Goal: Contribute content: Contribute content

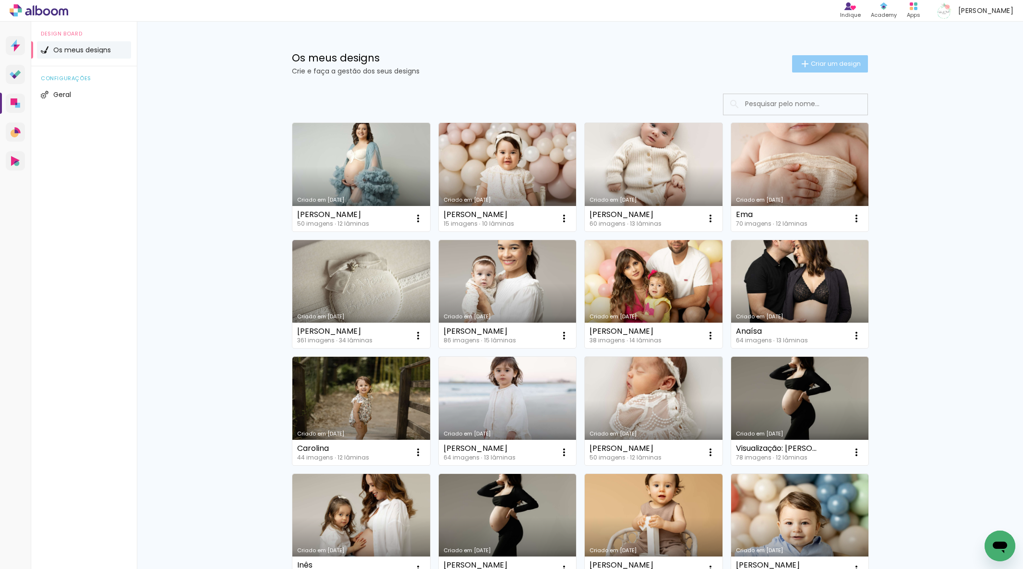
click at [828, 60] on span "Criar um design" at bounding box center [836, 63] width 50 height 6
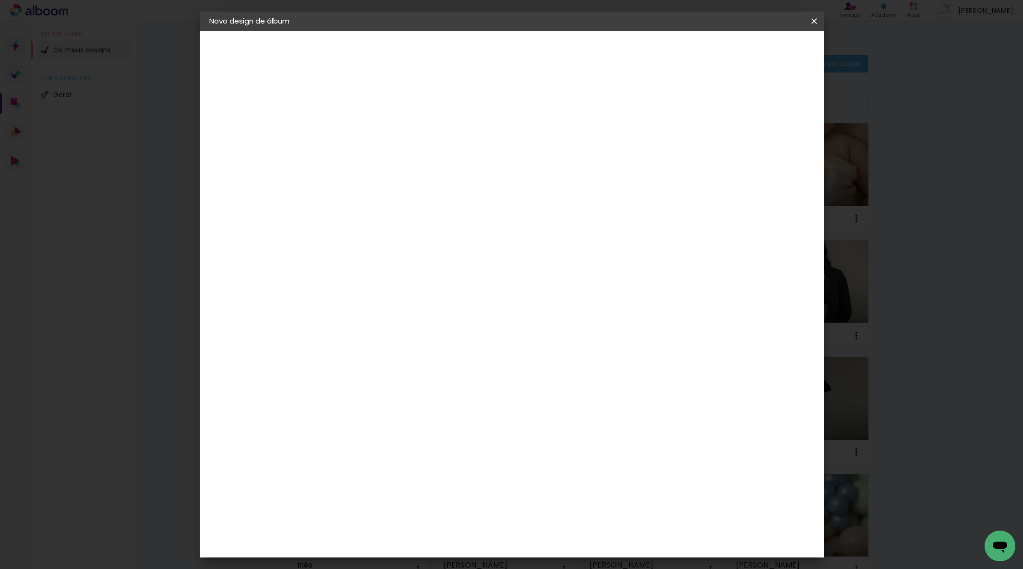
click at [366, 125] on input at bounding box center [366, 128] width 0 height 15
type input "Constança"
type paper-input "Constança"
click at [465, 54] on paper-button "Avançar" at bounding box center [441, 51] width 47 height 16
drag, startPoint x: 701, startPoint y: 153, endPoint x: 705, endPoint y: 146, distance: 7.7
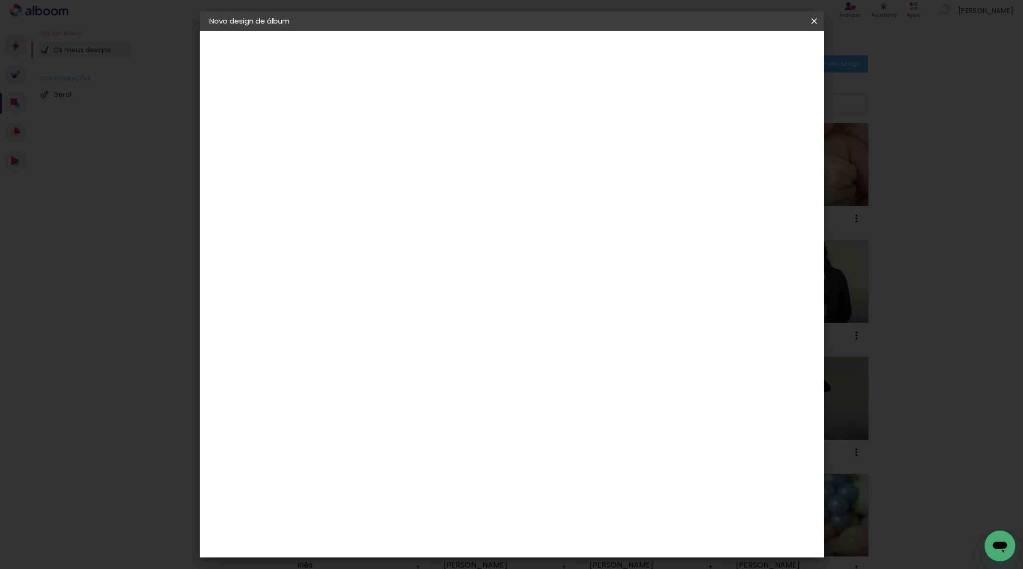
click at [507, 152] on paper-item "Tamanho Livre" at bounding box center [471, 147] width 72 height 25
click at [0, 0] on slot "Avançar" at bounding box center [0, 0] width 0 height 0
drag, startPoint x: 562, startPoint y: 399, endPoint x: 604, endPoint y: 399, distance: 41.8
click at [604, 399] on div "cm" at bounding box center [574, 405] width 384 height 34
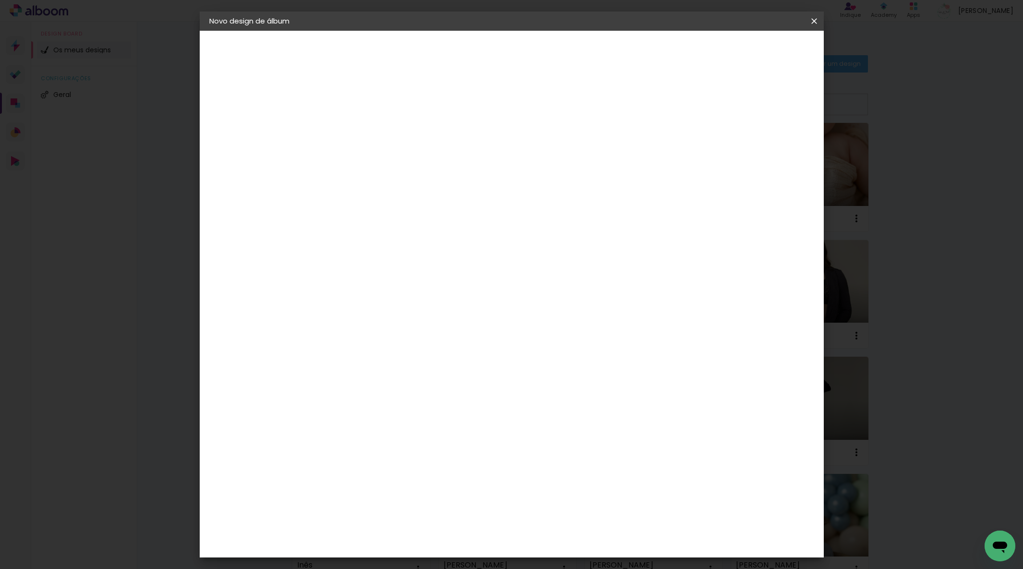
type input "40"
type paper-input "40"
drag, startPoint x: 333, startPoint y: 317, endPoint x: 366, endPoint y: 321, distance: 32.8
click at [366, 126] on div "20 cm cm cm mm A maioria dos laboratórios sugere 5mm de margem." at bounding box center [555, 87] width 461 height 77
type input "20"
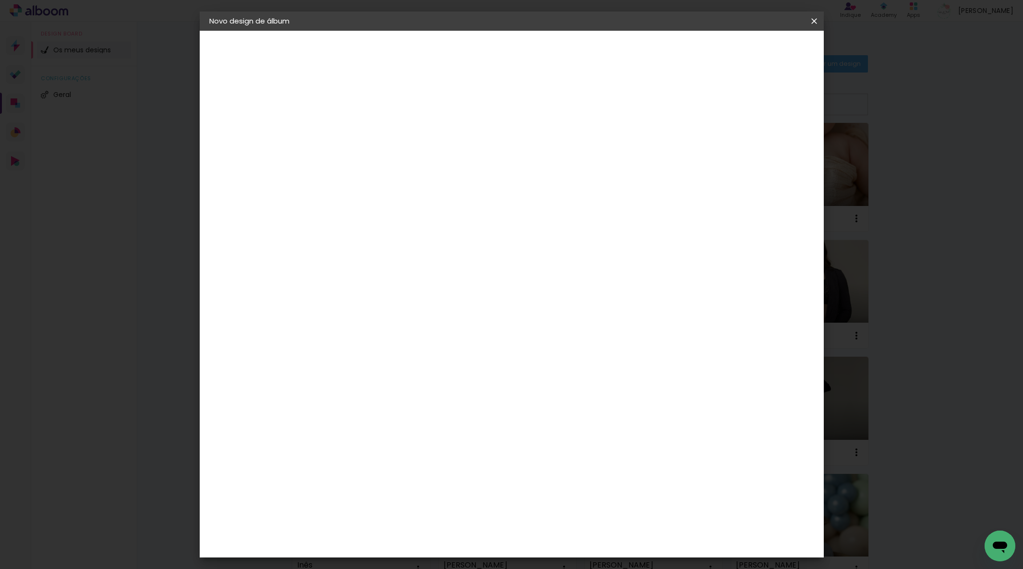
type paper-input "20"
click at [761, 52] on span "Iniciar design" at bounding box center [740, 51] width 44 height 7
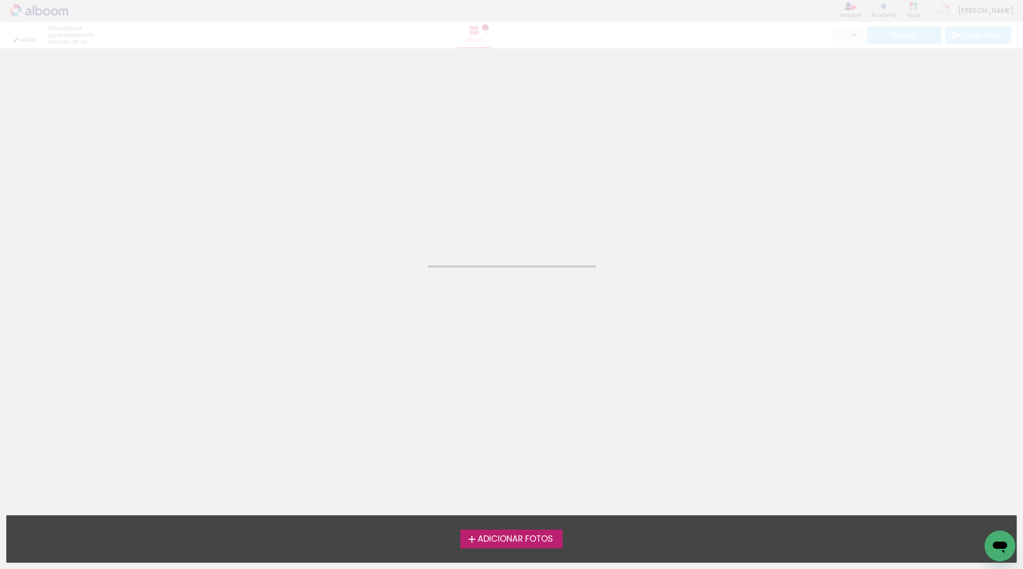
click at [531, 532] on label "Adicionar Fotos" at bounding box center [511, 539] width 102 height 18
click at [0, 0] on input "file" at bounding box center [0, 0] width 0 height 0
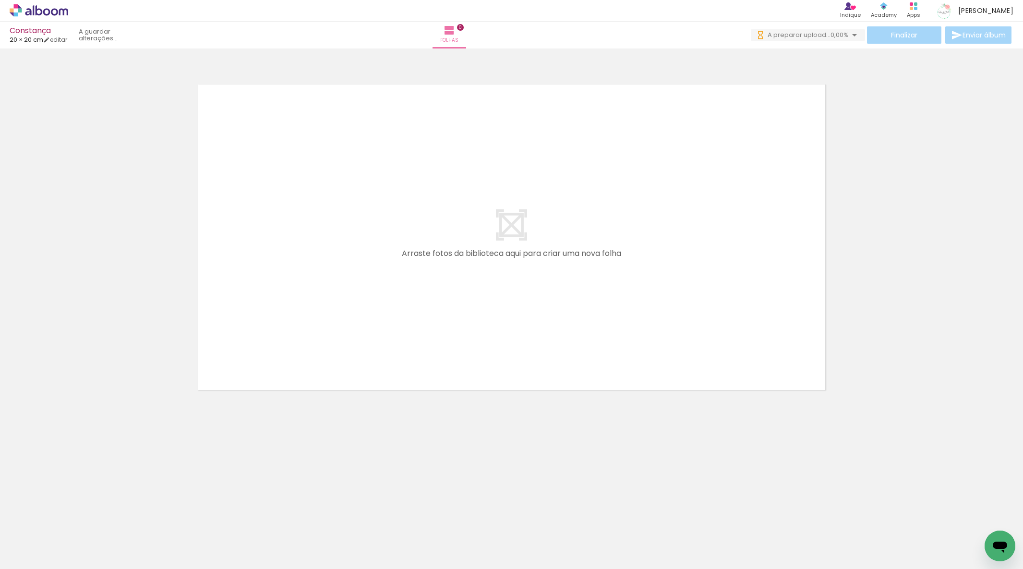
scroll to position [0, 232]
drag, startPoint x: 419, startPoint y: 470, endPoint x: 464, endPoint y: 451, distance: 48.4
click at [445, 313] on quentale-workspace at bounding box center [511, 284] width 1023 height 569
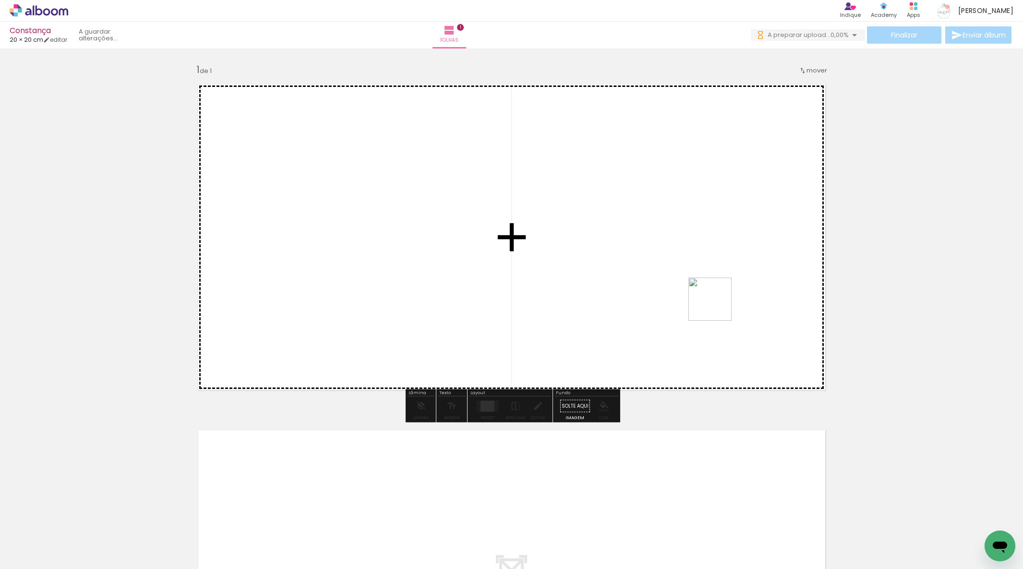
drag, startPoint x: 627, startPoint y: 383, endPoint x: 717, endPoint y: 306, distance: 118.5
click at [717, 306] on quentale-workspace at bounding box center [511, 284] width 1023 height 569
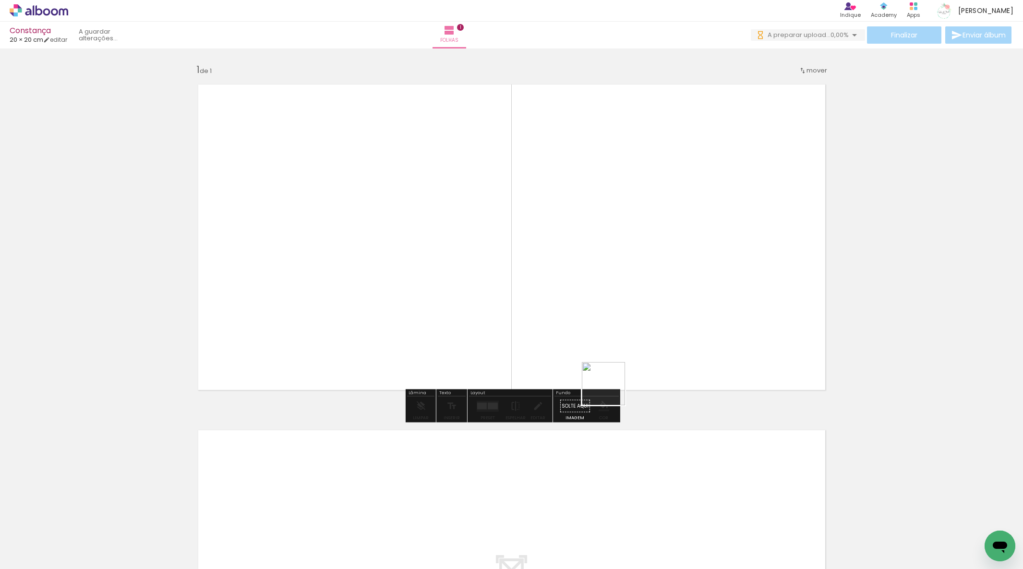
drag, startPoint x: 612, startPoint y: 401, endPoint x: 611, endPoint y: 390, distance: 11.1
click at [611, 390] on quentale-workspace at bounding box center [511, 284] width 1023 height 569
click at [615, 302] on quentale-workspace at bounding box center [511, 284] width 1023 height 569
drag, startPoint x: 735, startPoint y: 541, endPoint x: 803, endPoint y: 493, distance: 83.1
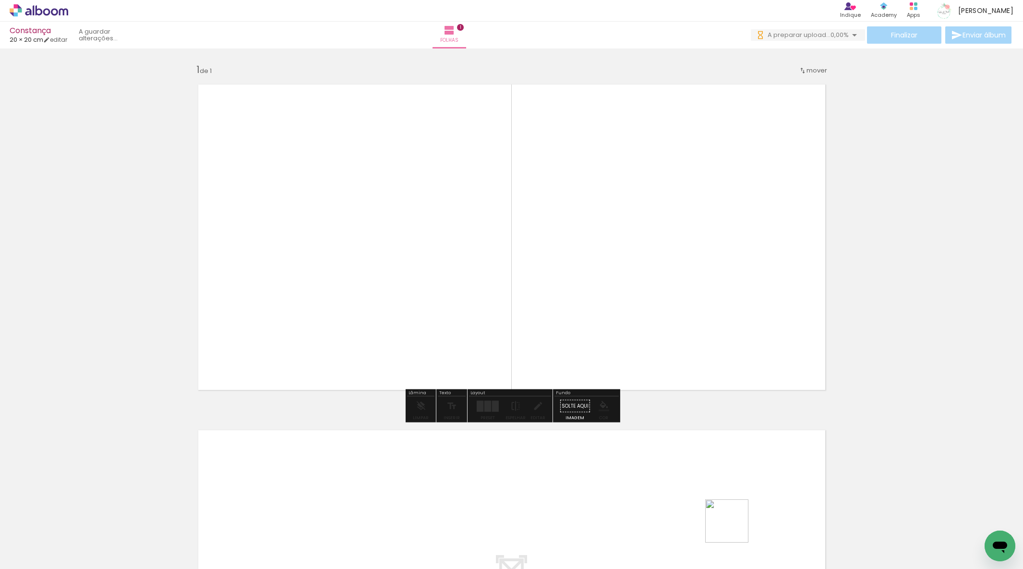
click at [622, 294] on quentale-workspace at bounding box center [511, 284] width 1023 height 569
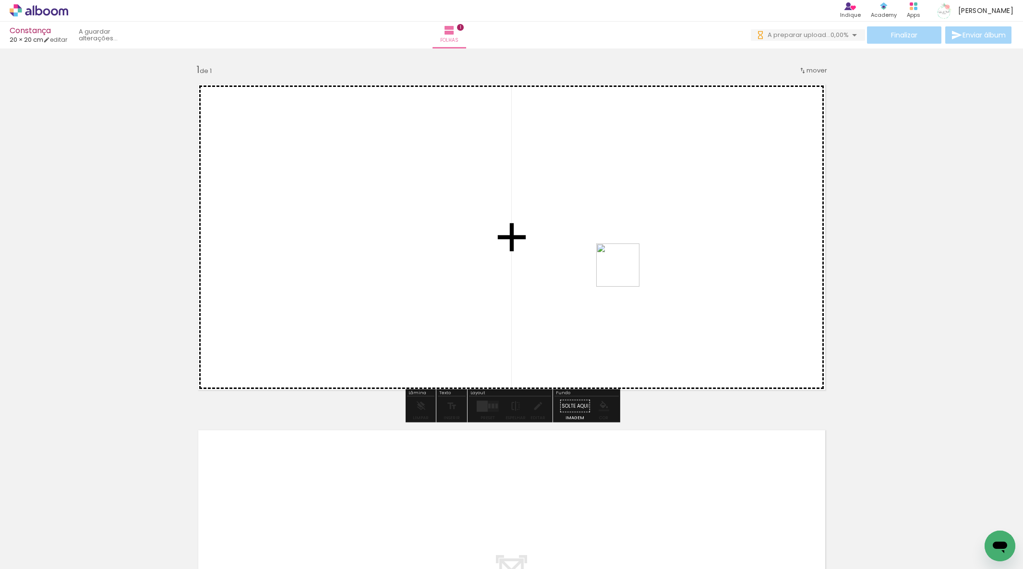
drag, startPoint x: 835, startPoint y: 547, endPoint x: 647, endPoint y: 284, distance: 323.5
click at [625, 272] on quentale-workspace at bounding box center [511, 284] width 1023 height 569
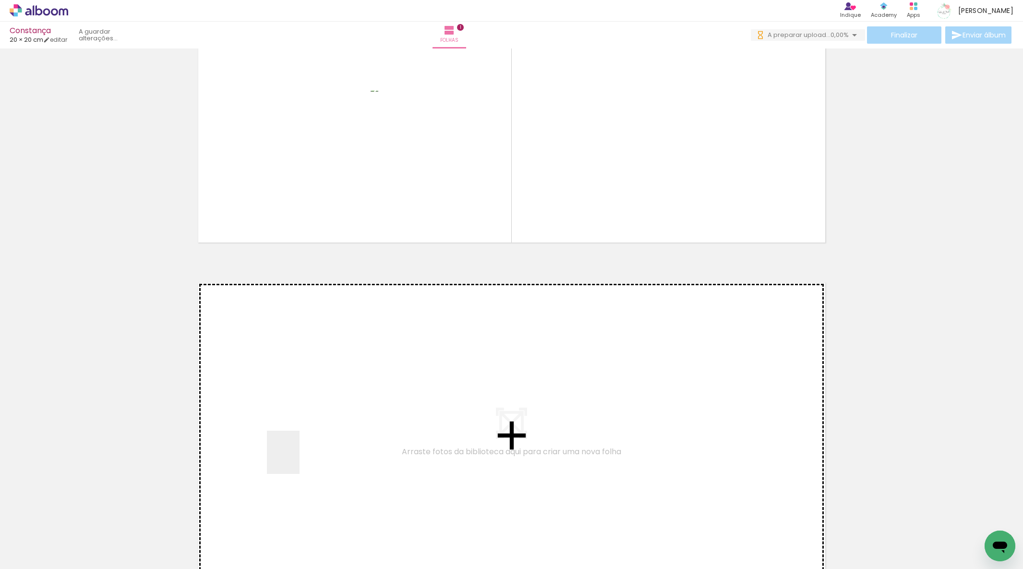
click at [302, 447] on quentale-workspace at bounding box center [511, 284] width 1023 height 569
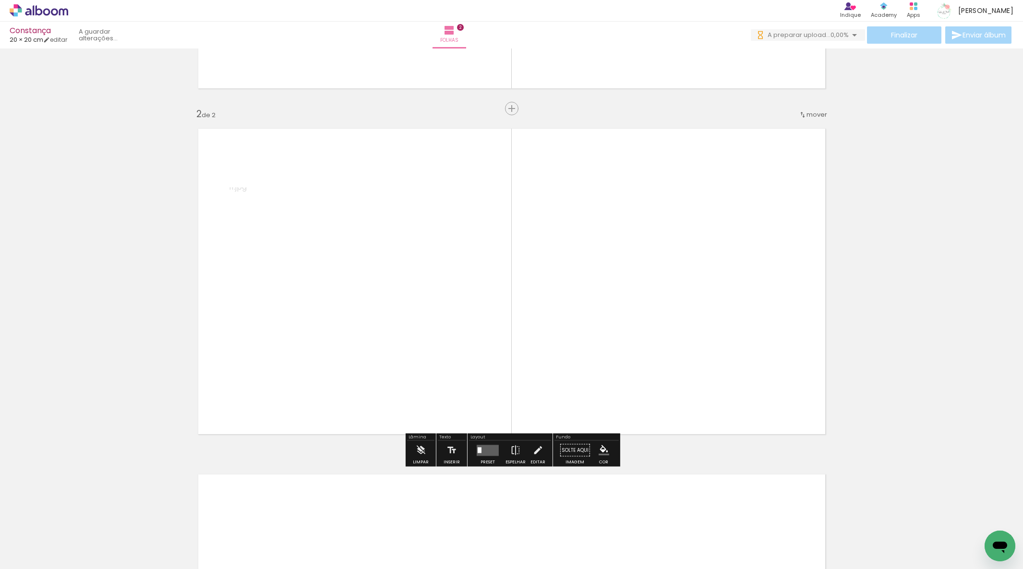
scroll to position [304, 0]
click at [431, 360] on quentale-workspace at bounding box center [511, 284] width 1023 height 569
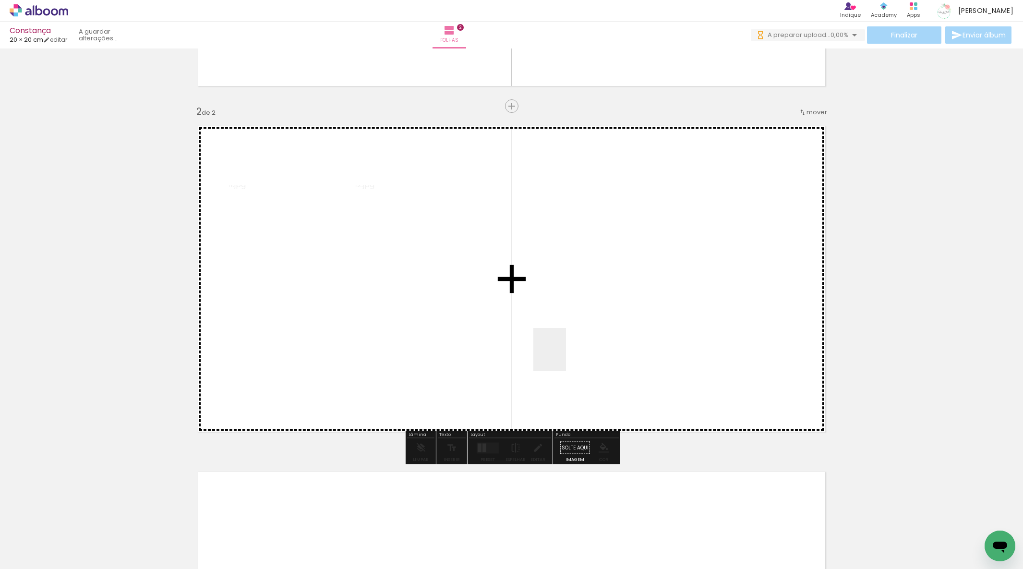
click at [562, 356] on quentale-workspace at bounding box center [511, 284] width 1023 height 569
drag, startPoint x: 930, startPoint y: 543, endPoint x: 583, endPoint y: 388, distance: 379.8
click at [583, 388] on quentale-workspace at bounding box center [511, 284] width 1023 height 569
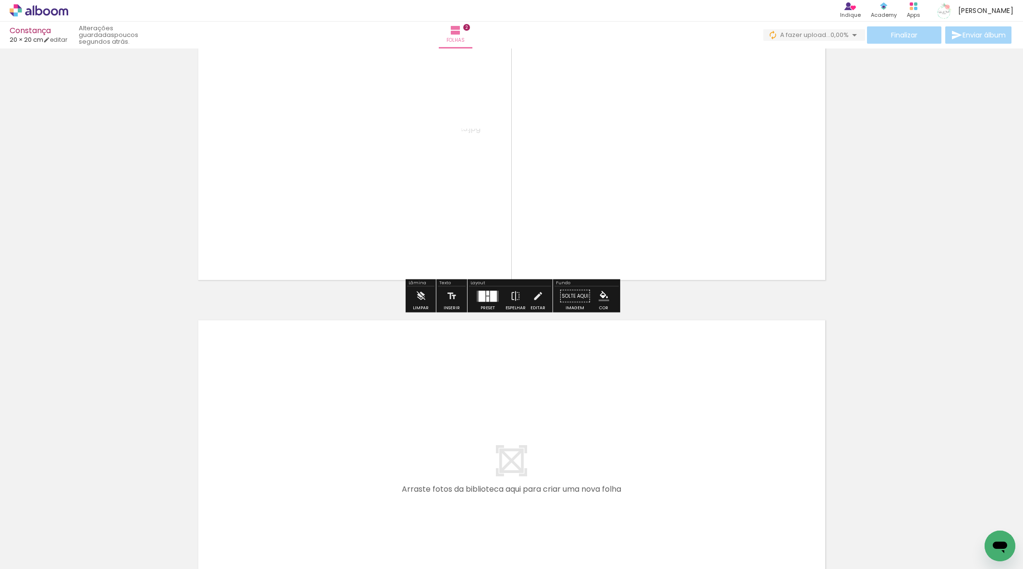
scroll to position [411, 0]
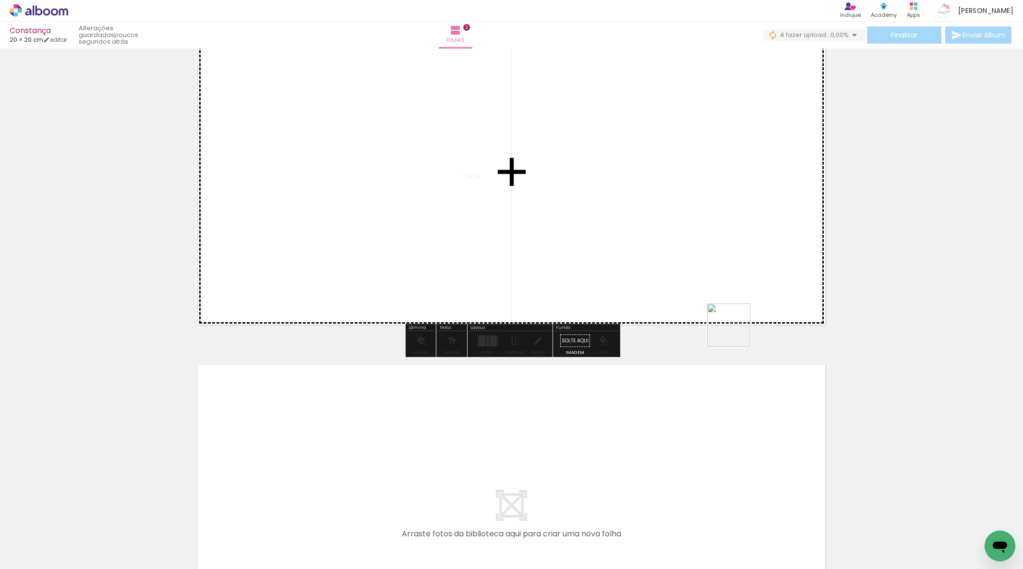
drag, startPoint x: 886, startPoint y: 449, endPoint x: 724, endPoint y: 316, distance: 209.8
click at [734, 330] on quentale-workspace at bounding box center [511, 284] width 1023 height 569
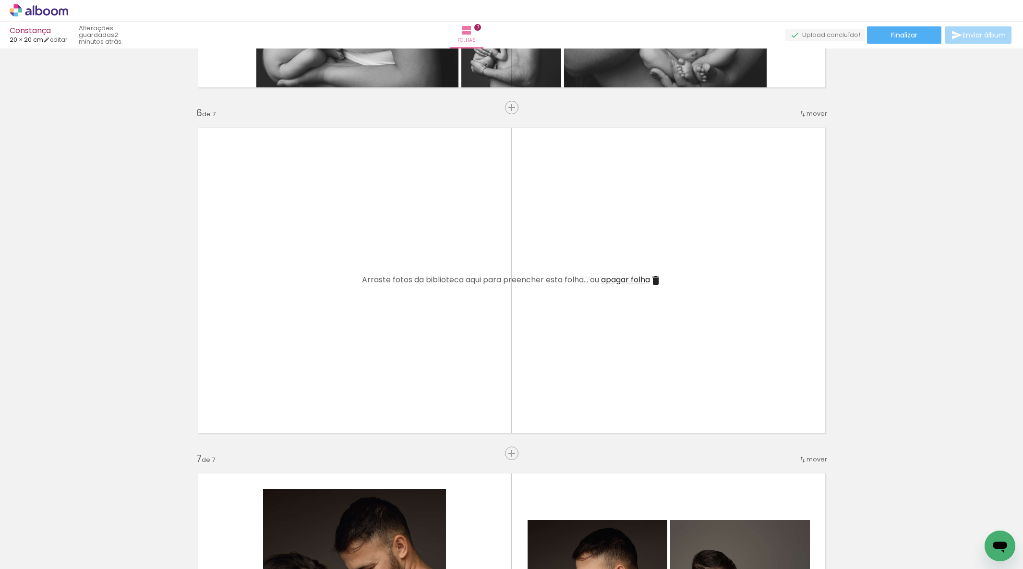
scroll to position [1619, 0]
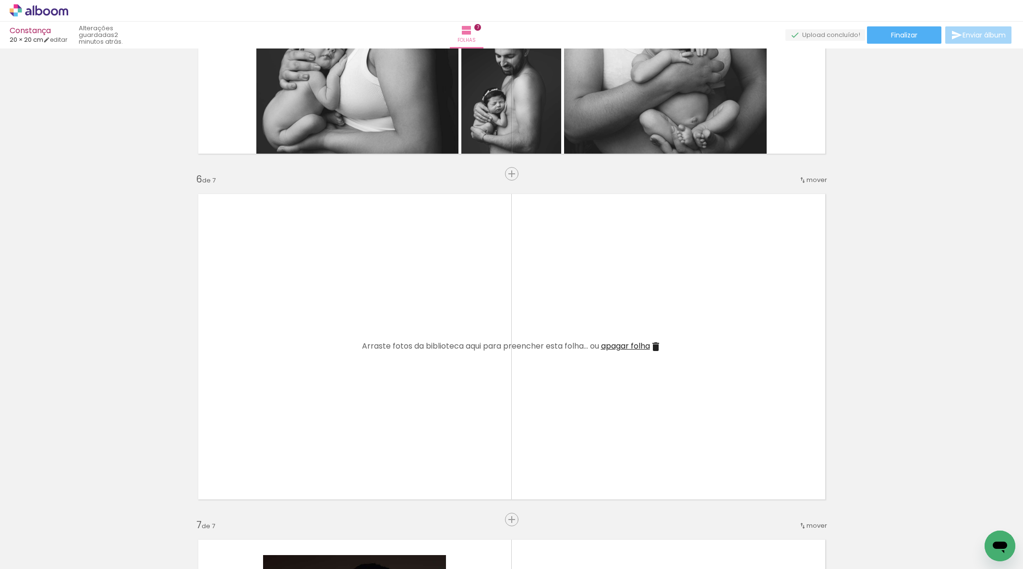
click at [629, 346] on span "apagar folha" at bounding box center [625, 345] width 49 height 11
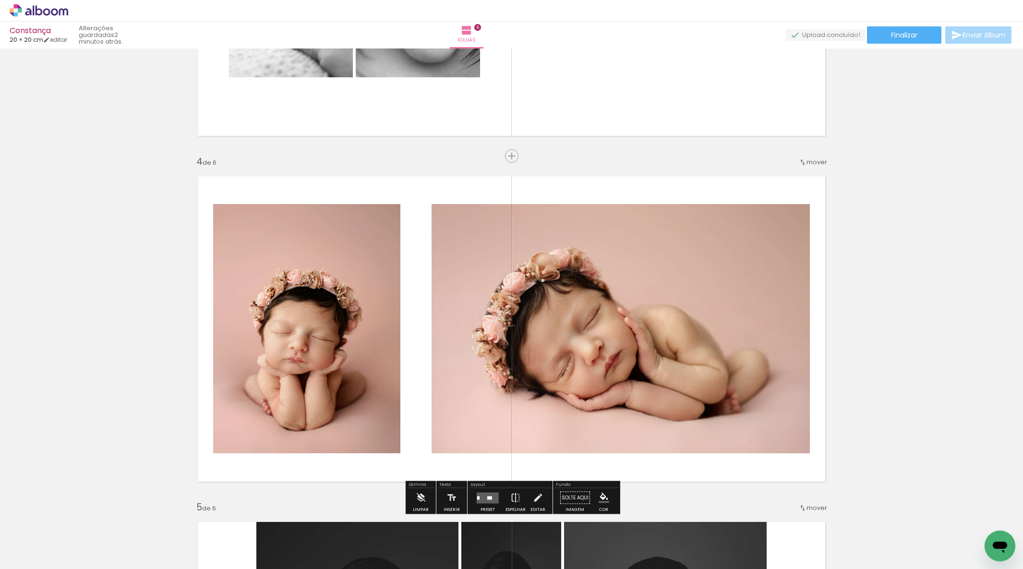
scroll to position [1044, 0]
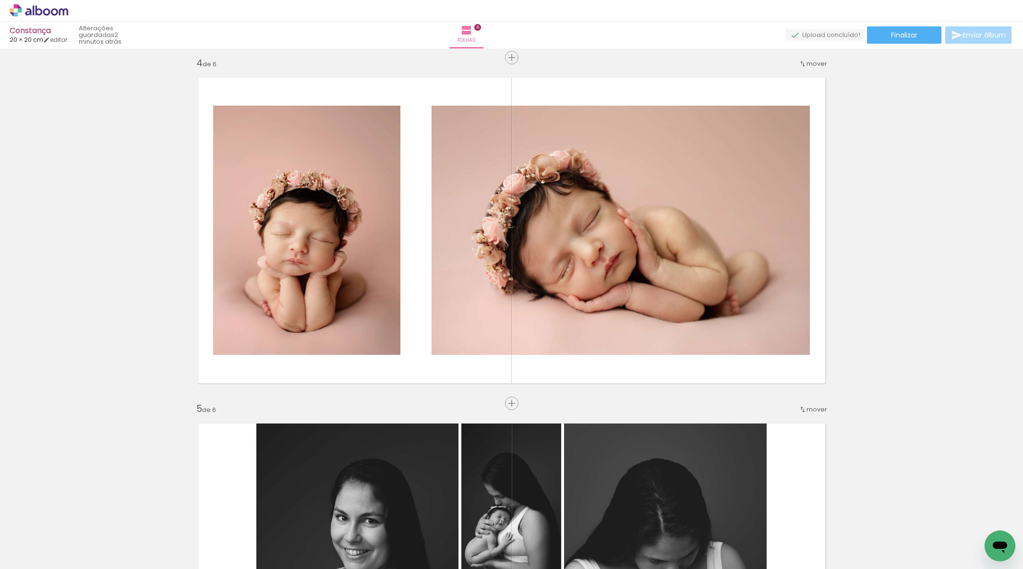
click at [518, 396] on div "Inserir folha 1 de 6 Inserir folha 2 de 6 Inserir folha 3 de 6 Inserir folha 4 …" at bounding box center [511, 218] width 1023 height 2420
click at [515, 401] on span "Inserir folha" at bounding box center [515, 403] width 37 height 6
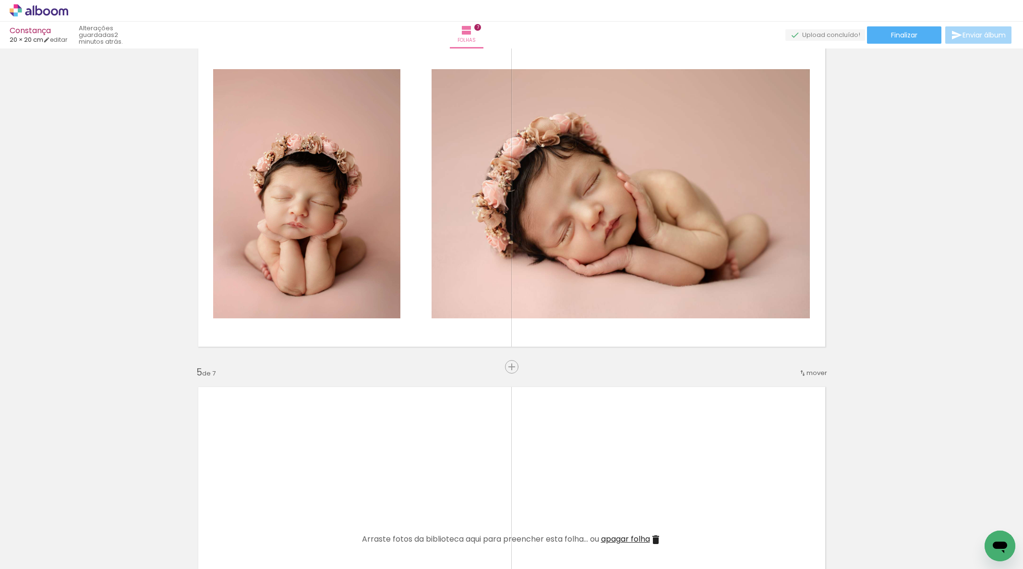
scroll to position [1088, 0]
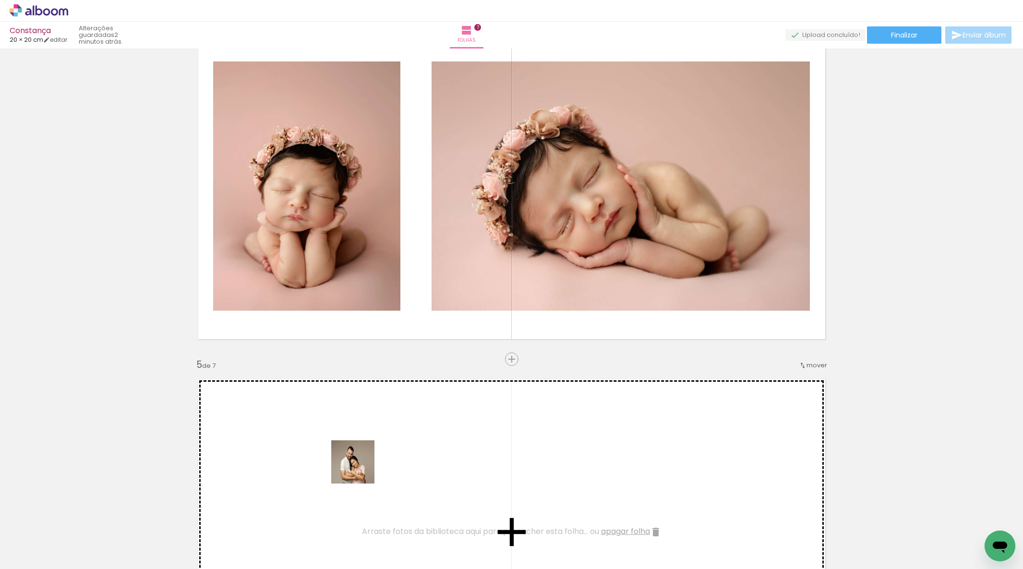
drag, startPoint x: 320, startPoint y: 538, endPoint x: 376, endPoint y: 462, distance: 94.7
click at [376, 462] on quentale-workspace at bounding box center [511, 284] width 1023 height 569
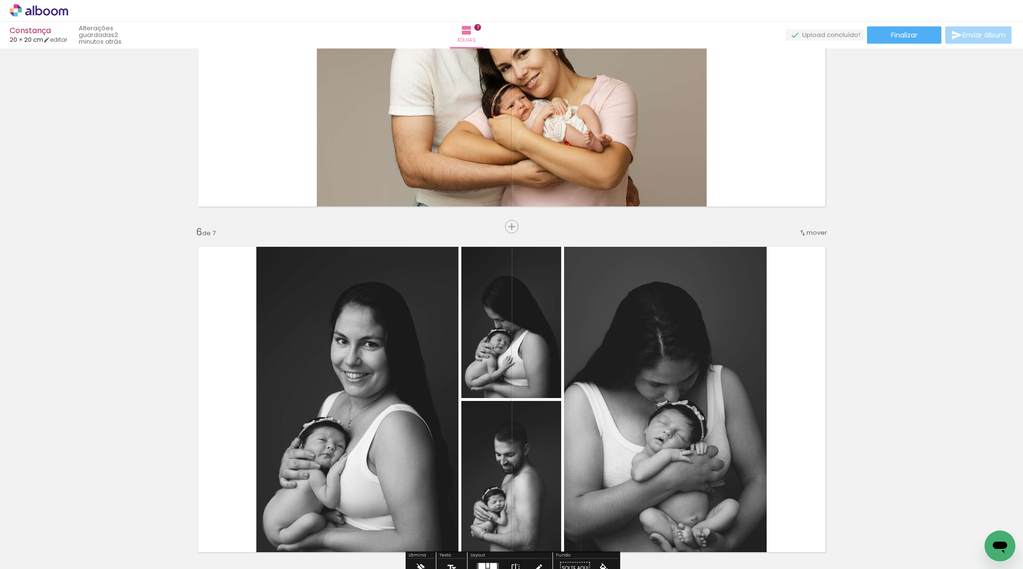
scroll to position [1419, 0]
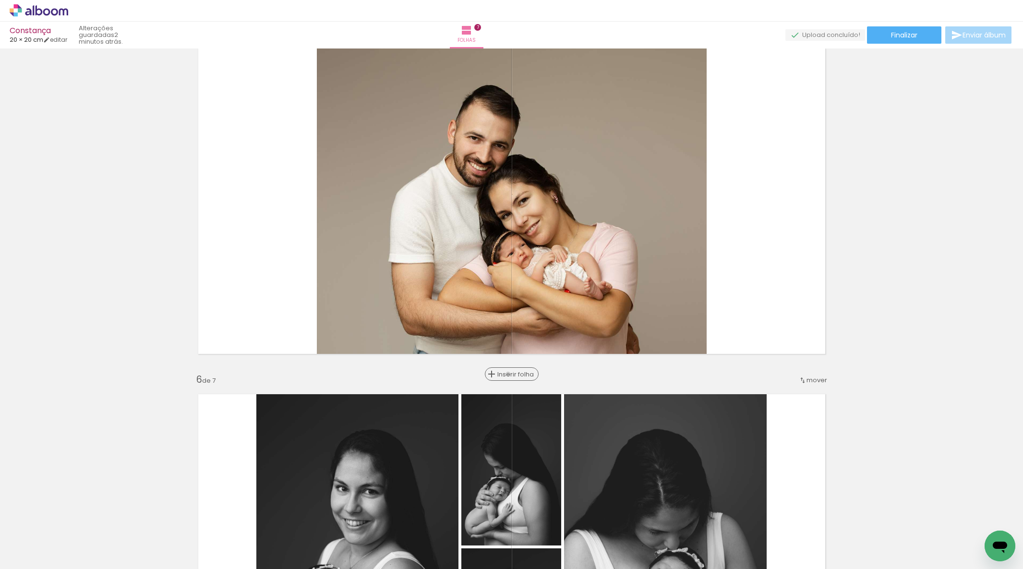
click at [513, 374] on span "Inserir folha" at bounding box center [515, 374] width 37 height 6
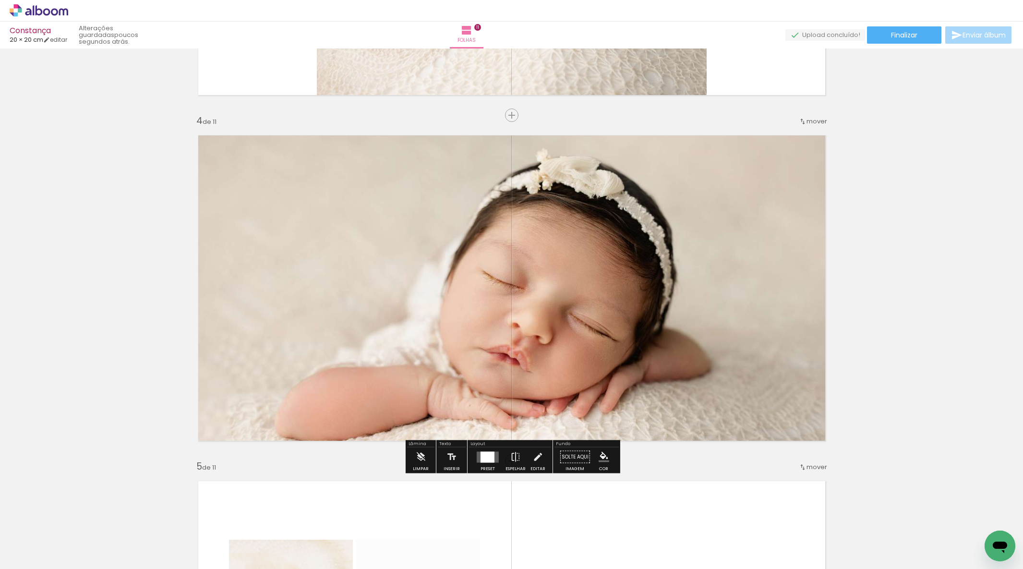
scroll to position [1031, 0]
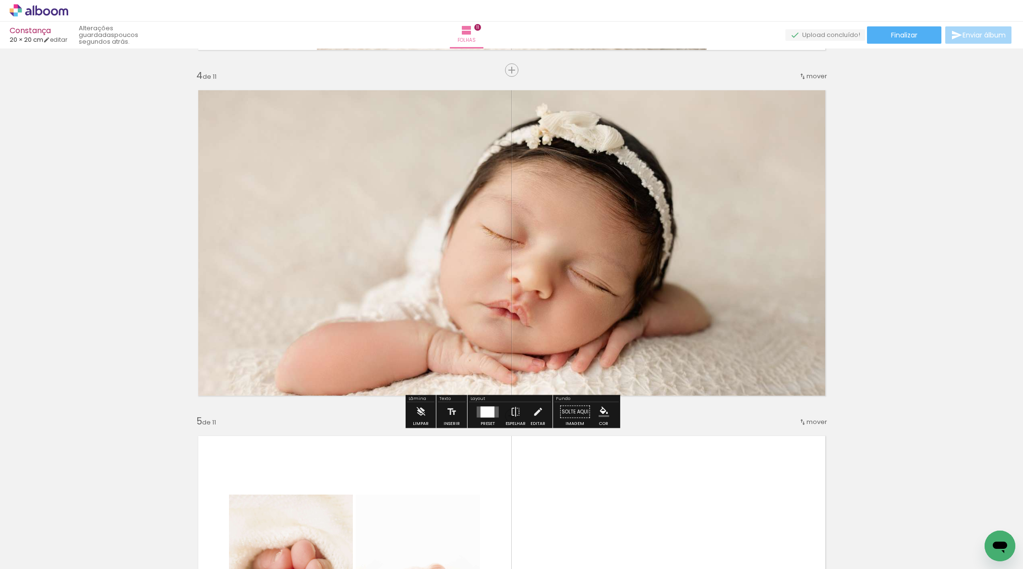
drag, startPoint x: 417, startPoint y: 346, endPoint x: 418, endPoint y: 362, distance: 16.8
click at [417, 346] on quentale-layouter at bounding box center [511, 243] width 643 height 322
click at [417, 409] on iron-icon at bounding box center [420, 411] width 11 height 19
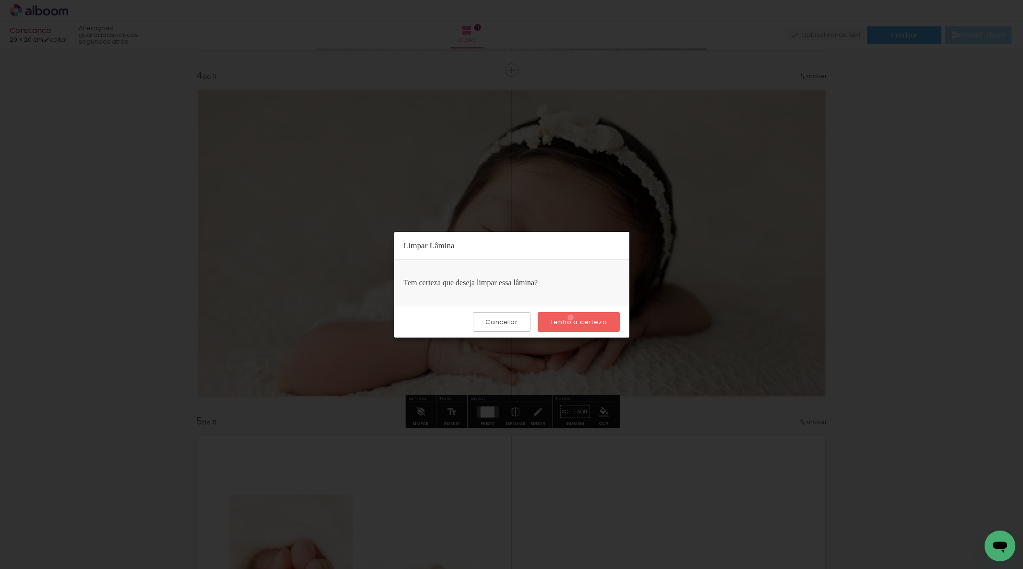
click at [0, 0] on slot "Tenho a certeza" at bounding box center [0, 0] width 0 height 0
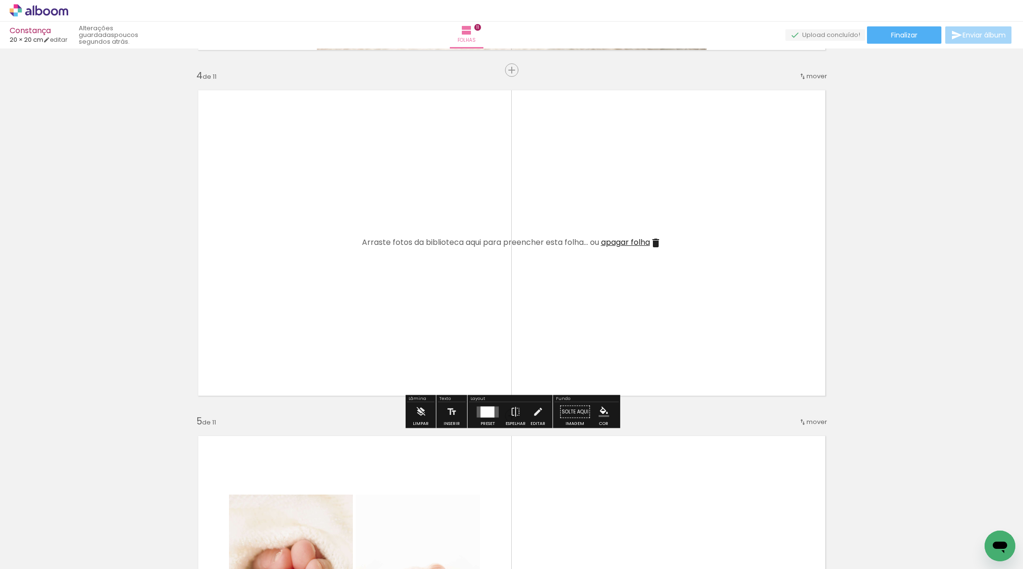
click at [625, 239] on span "apagar folha" at bounding box center [625, 242] width 49 height 11
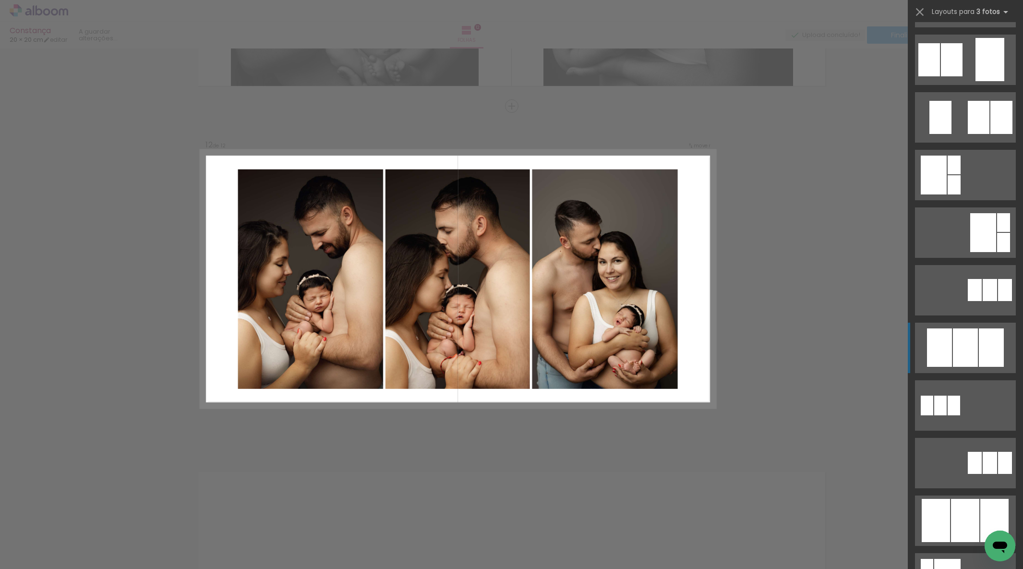
scroll to position [186, 0]
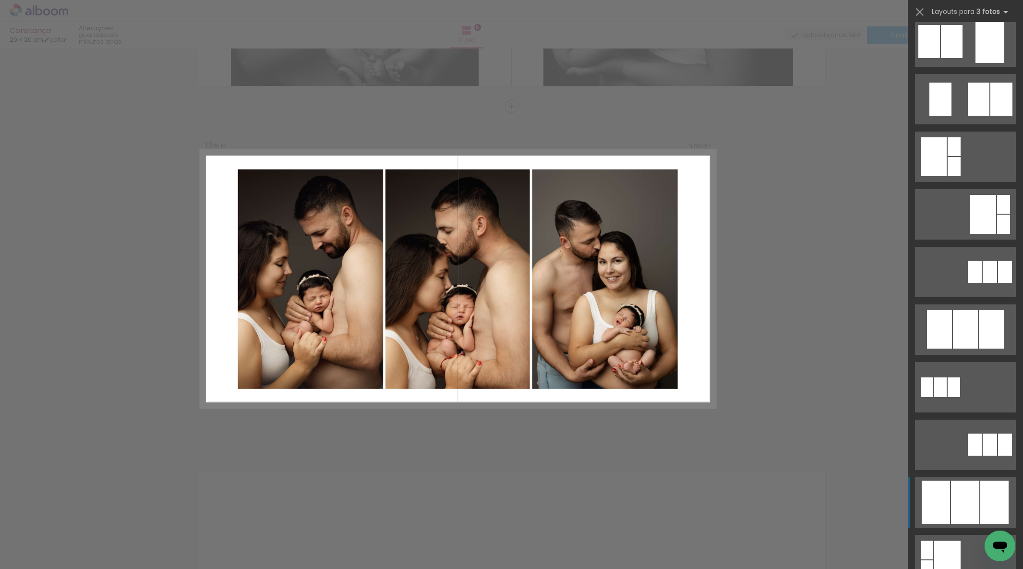
click at [958, 349] on div at bounding box center [965, 329] width 25 height 38
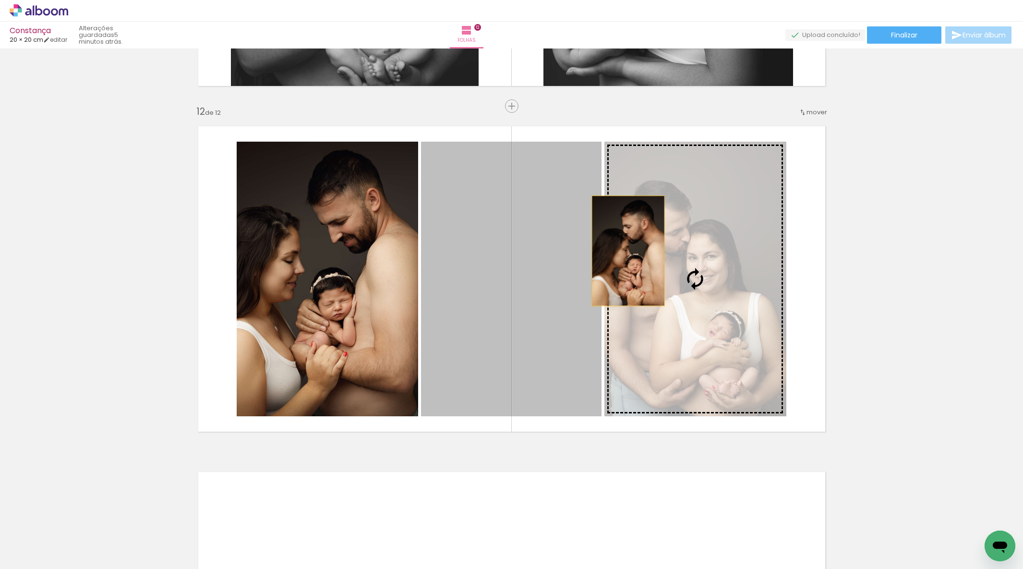
drag, startPoint x: 471, startPoint y: 288, endPoint x: 628, endPoint y: 251, distance: 161.9
click at [0, 0] on slot at bounding box center [0, 0] width 0 height 0
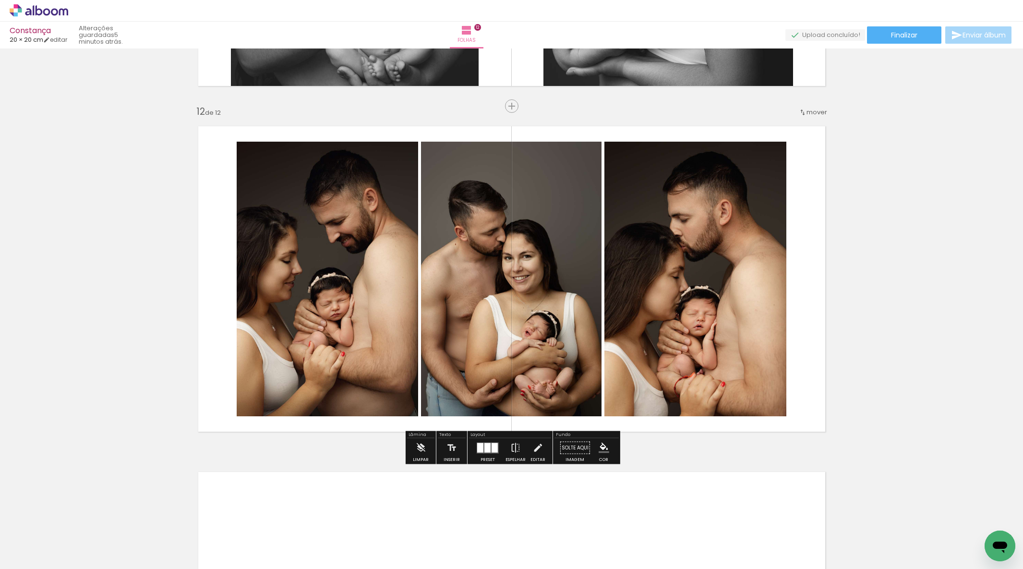
drag, startPoint x: 482, startPoint y: 453, endPoint x: 545, endPoint y: 443, distance: 64.6
click at [482, 452] on quentale-layouter at bounding box center [488, 447] width 22 height 11
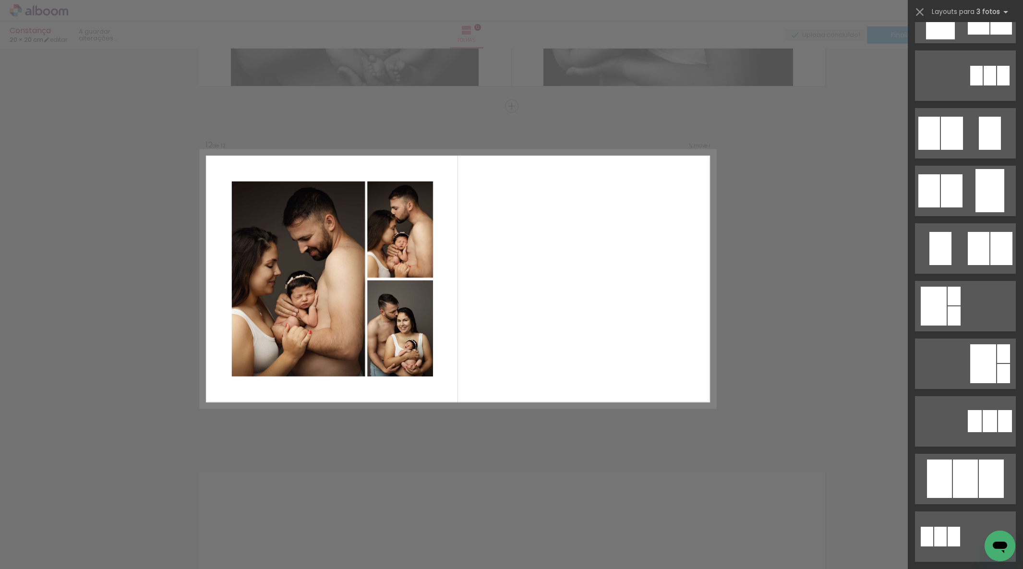
scroll to position [0, 0]
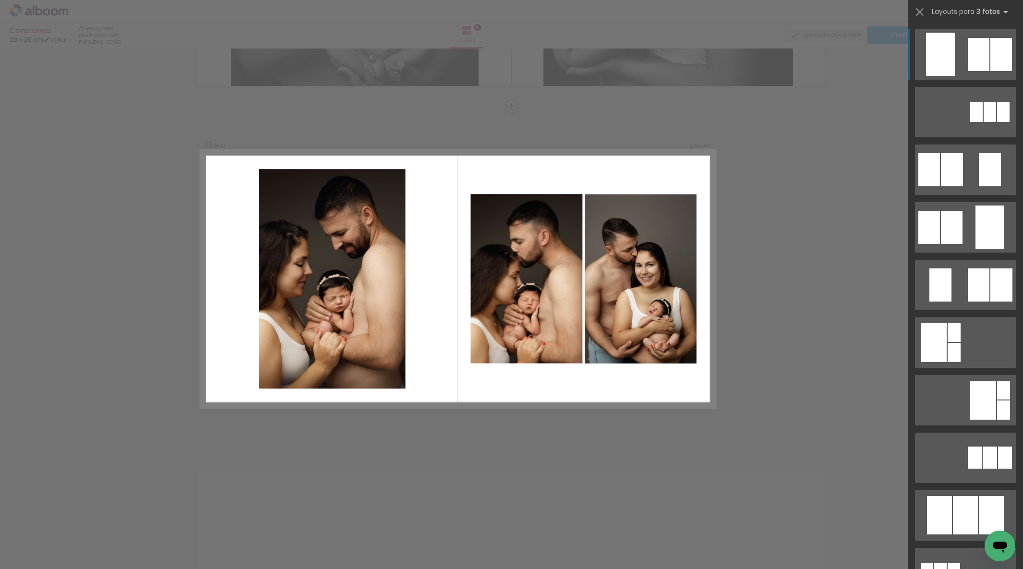
click at [970, 102] on div at bounding box center [976, 112] width 12 height 20
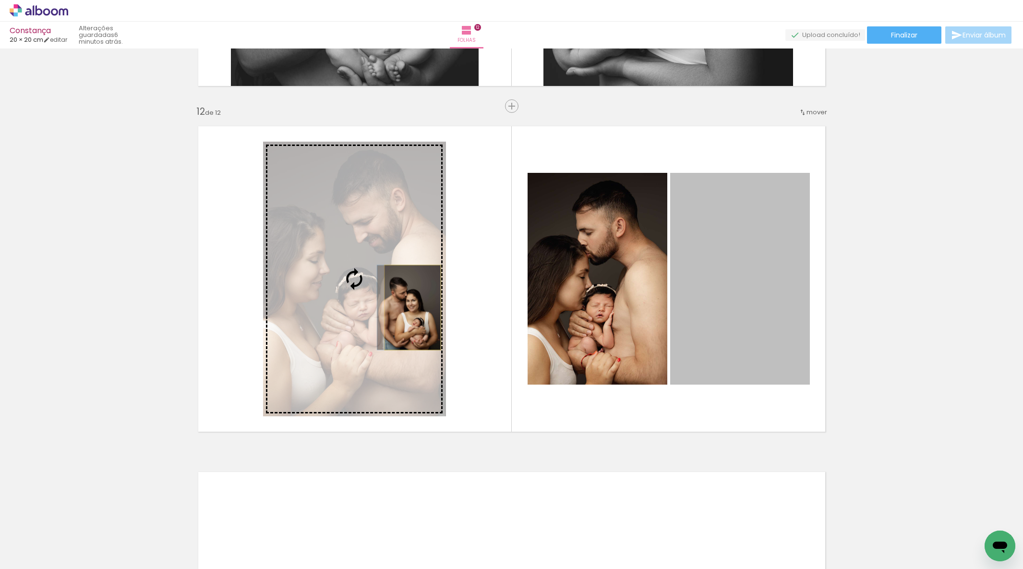
drag, startPoint x: 656, startPoint y: 309, endPoint x: 415, endPoint y: 307, distance: 241.0
click at [0, 0] on slot at bounding box center [0, 0] width 0 height 0
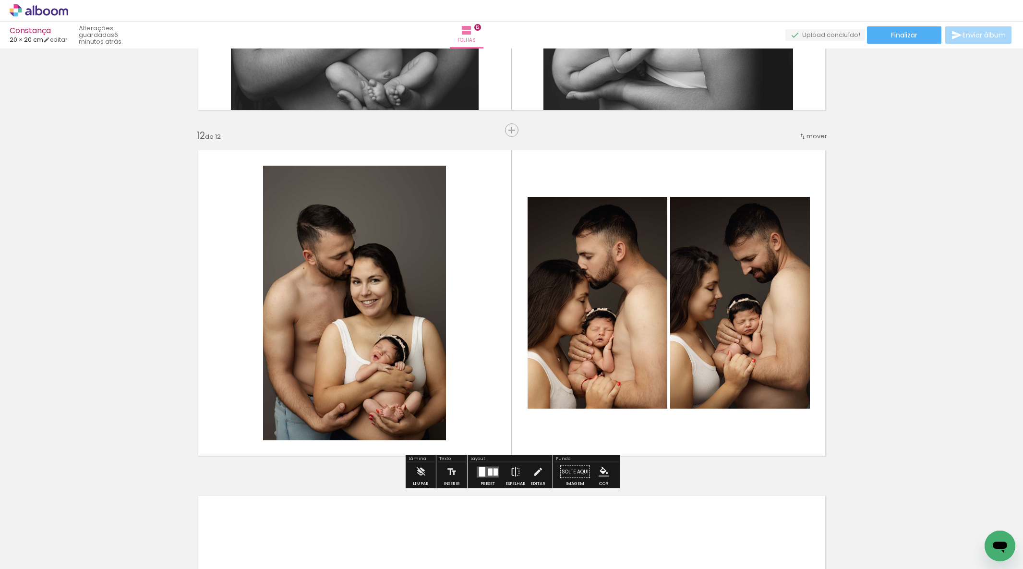
click at [408, 318] on quentale-photo at bounding box center [354, 303] width 183 height 275
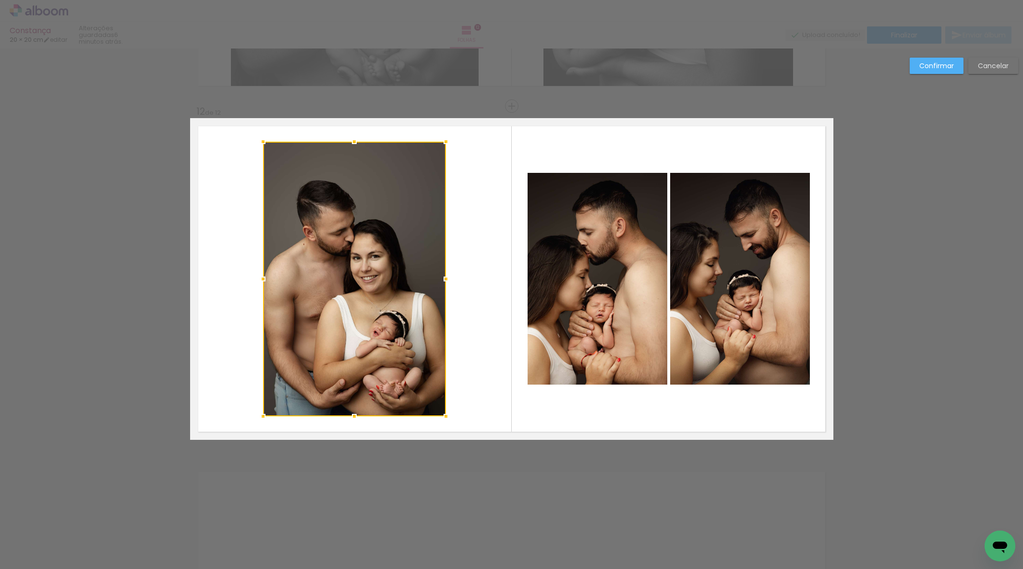
scroll to position [3761, 0]
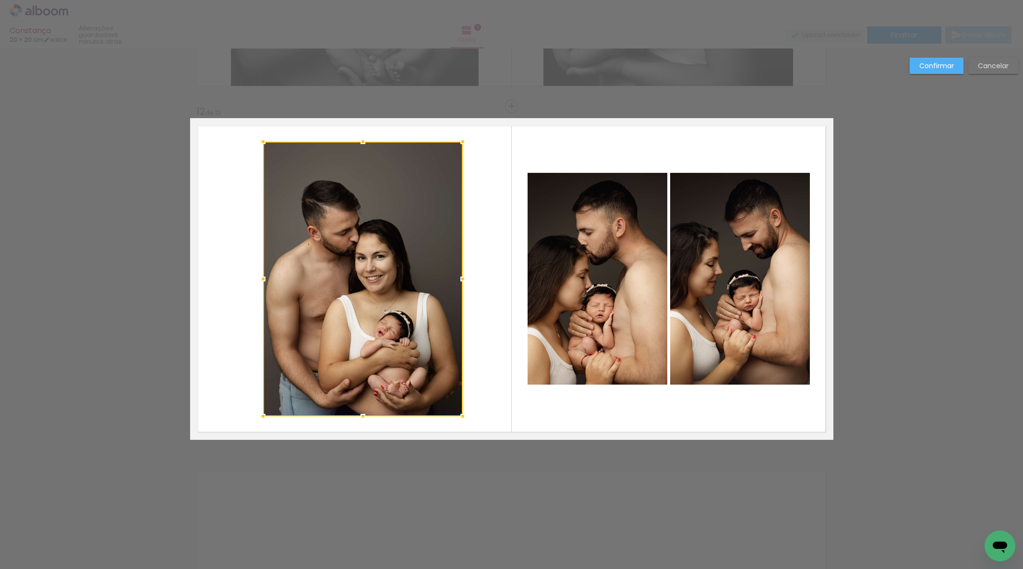
drag, startPoint x: 444, startPoint y: 275, endPoint x: 460, endPoint y: 273, distance: 16.4
click at [460, 273] on div at bounding box center [462, 278] width 19 height 19
click at [0, 0] on slot "Confirmar" at bounding box center [0, 0] width 0 height 0
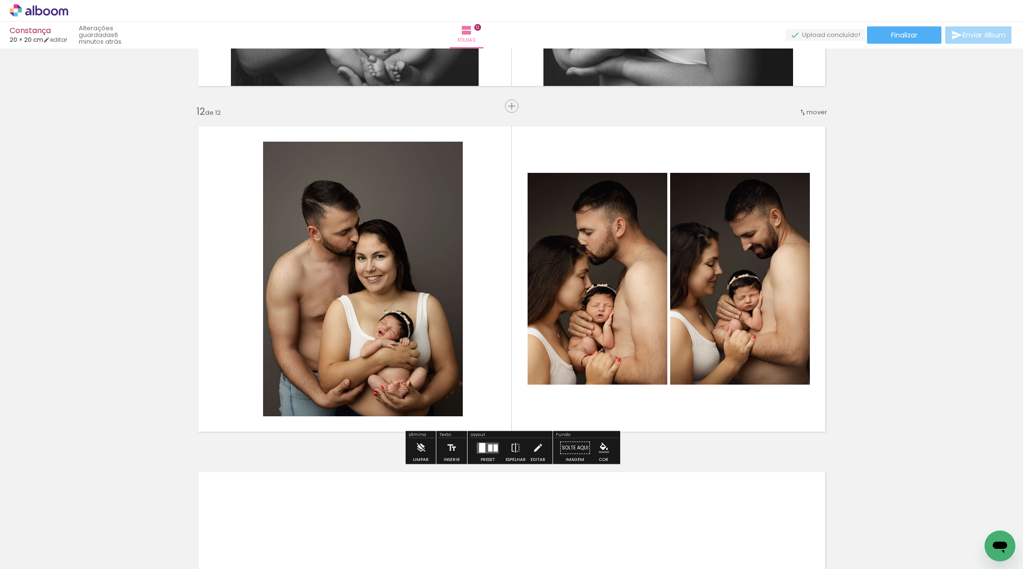
click at [324, 313] on quentale-photo at bounding box center [363, 279] width 200 height 275
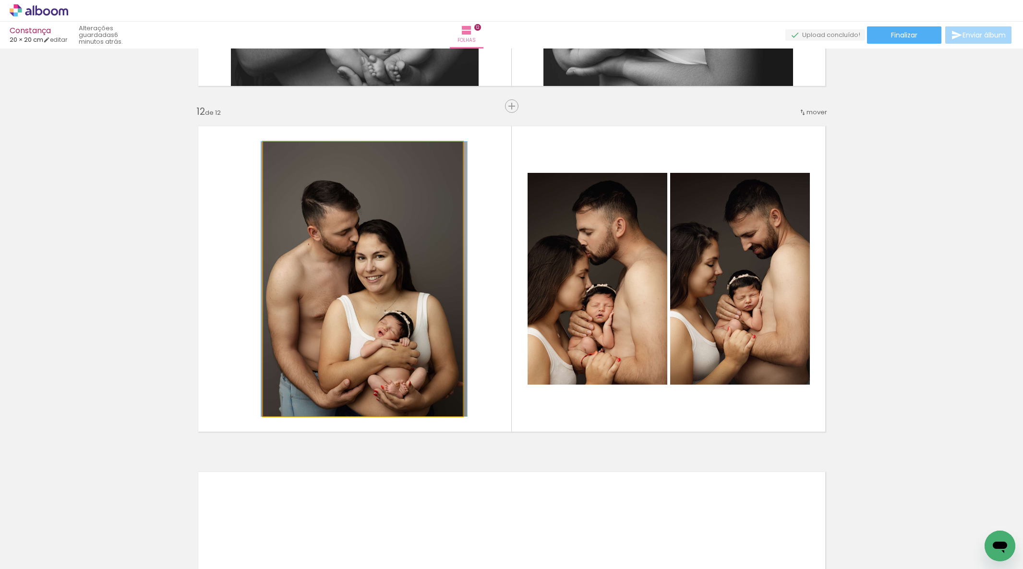
click at [324, 313] on quentale-photo at bounding box center [363, 279] width 200 height 275
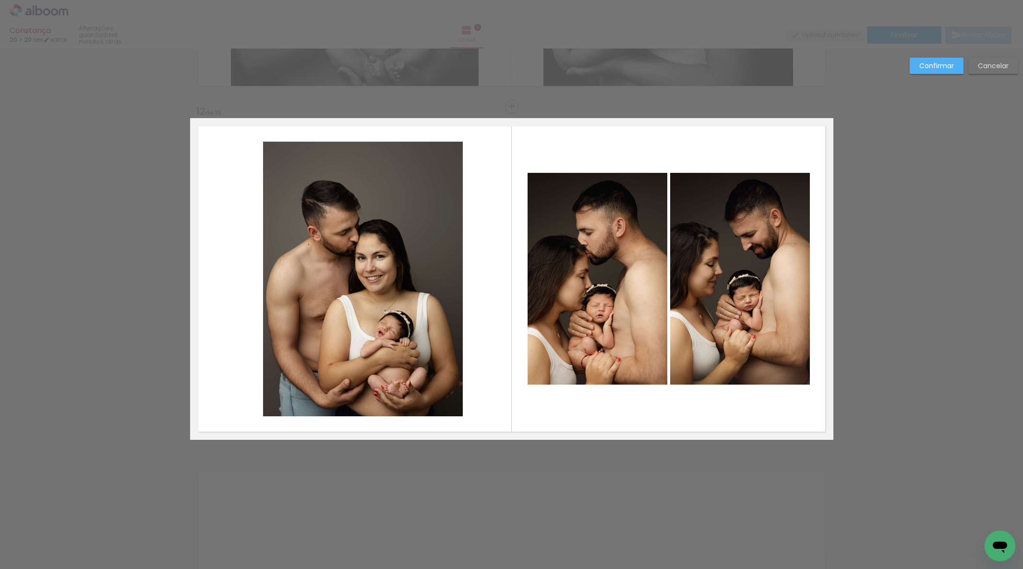
click at [374, 305] on album-spread "12 de 12" at bounding box center [511, 279] width 643 height 322
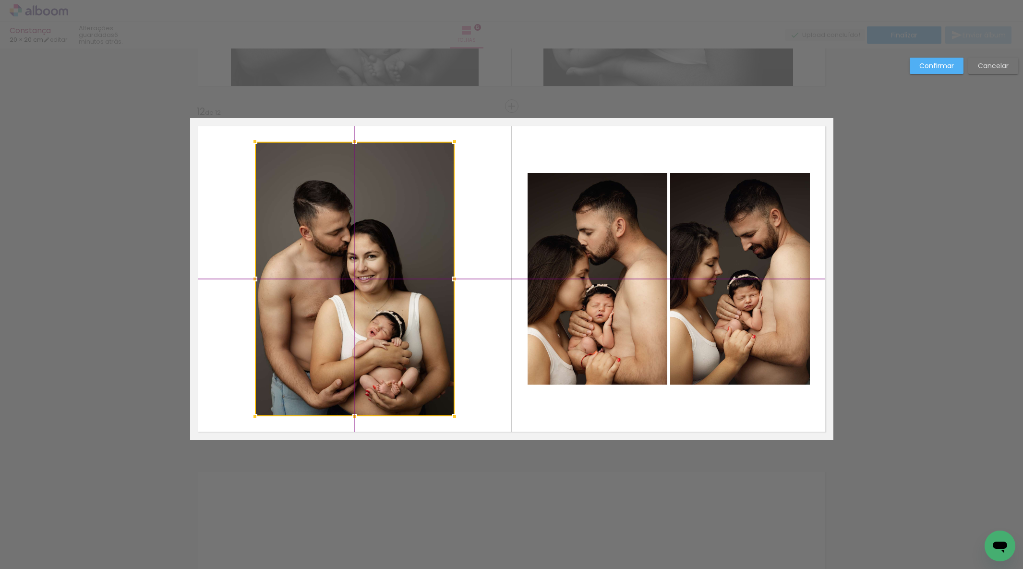
click at [363, 305] on div at bounding box center [355, 279] width 200 height 275
click at [0, 0] on slot "Confirmar" at bounding box center [0, 0] width 0 height 0
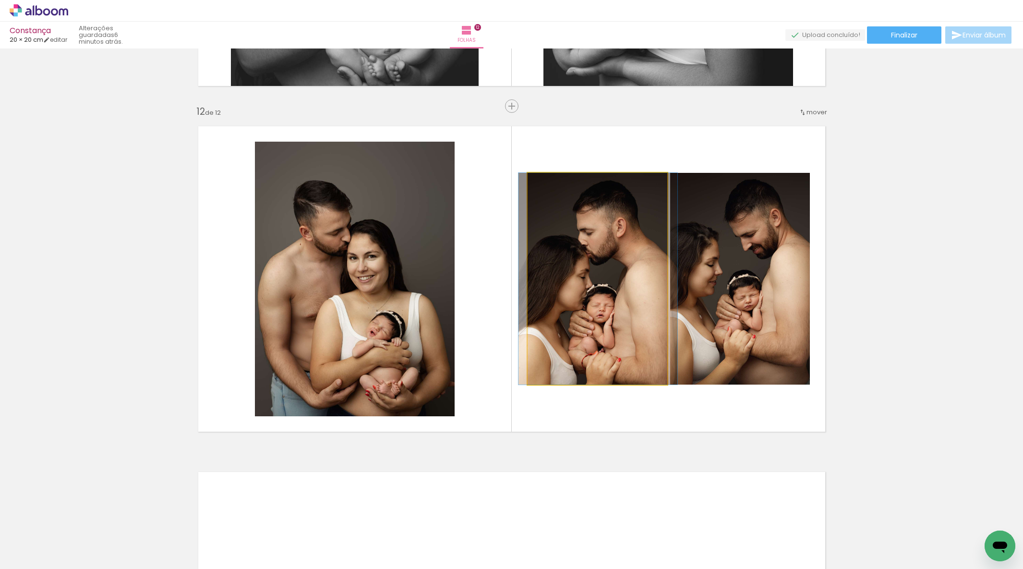
drag, startPoint x: 609, startPoint y: 302, endPoint x: 667, endPoint y: 300, distance: 57.6
click at [610, 298] on div at bounding box center [598, 279] width 159 height 212
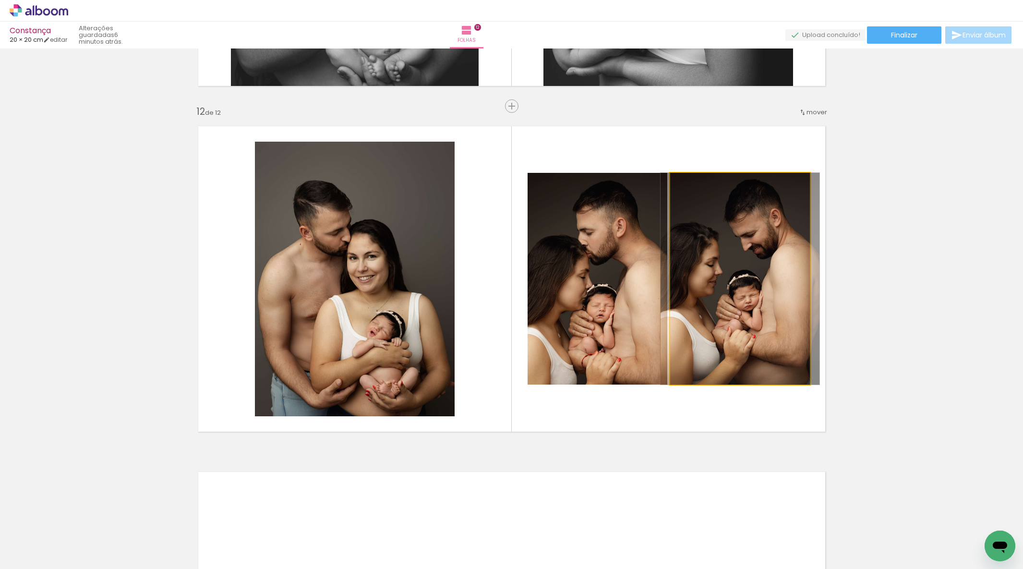
click at [734, 303] on div at bounding box center [740, 279] width 159 height 212
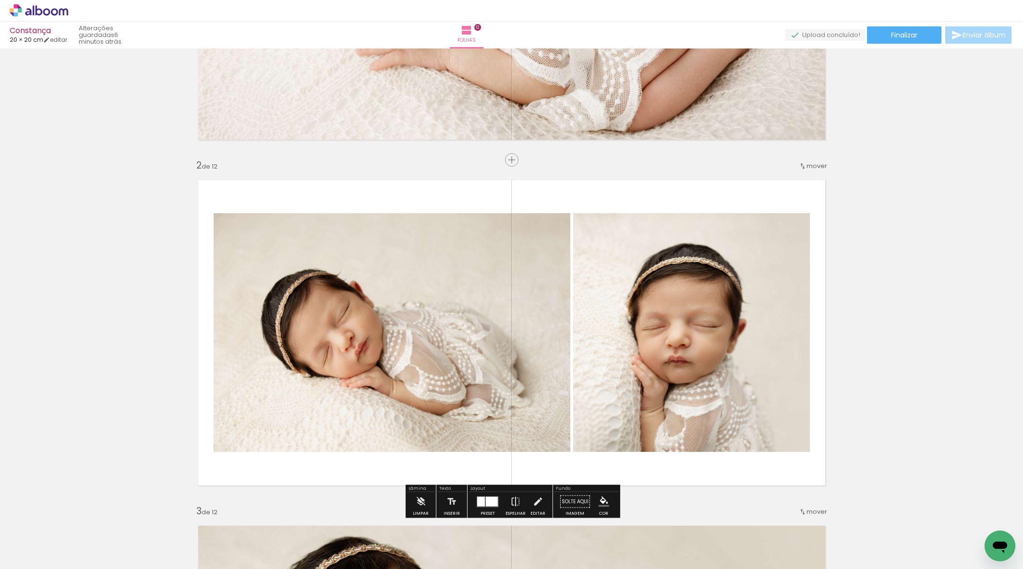
scroll to position [0, 0]
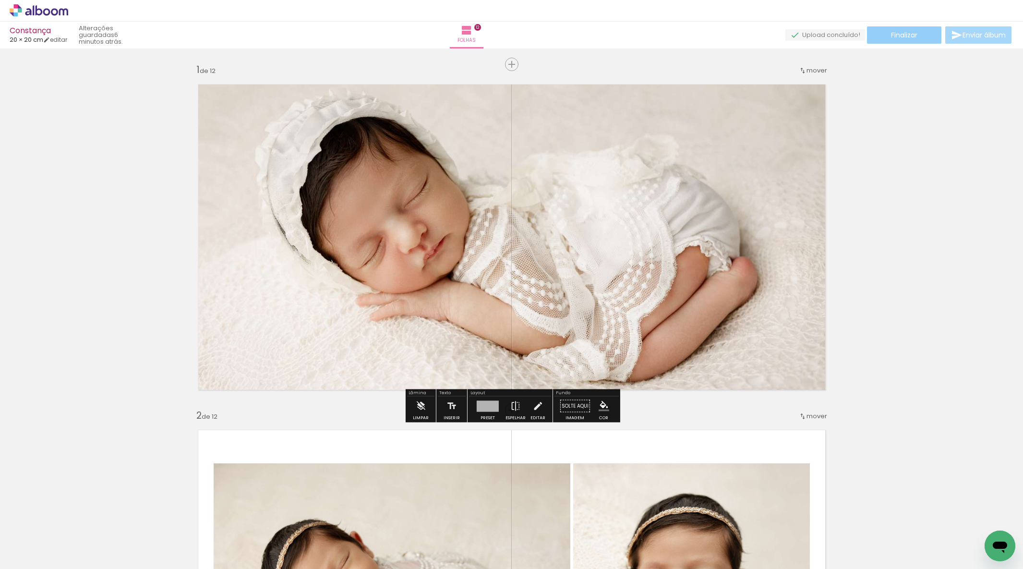
click at [918, 31] on paper-button "Finalizar" at bounding box center [904, 34] width 74 height 17
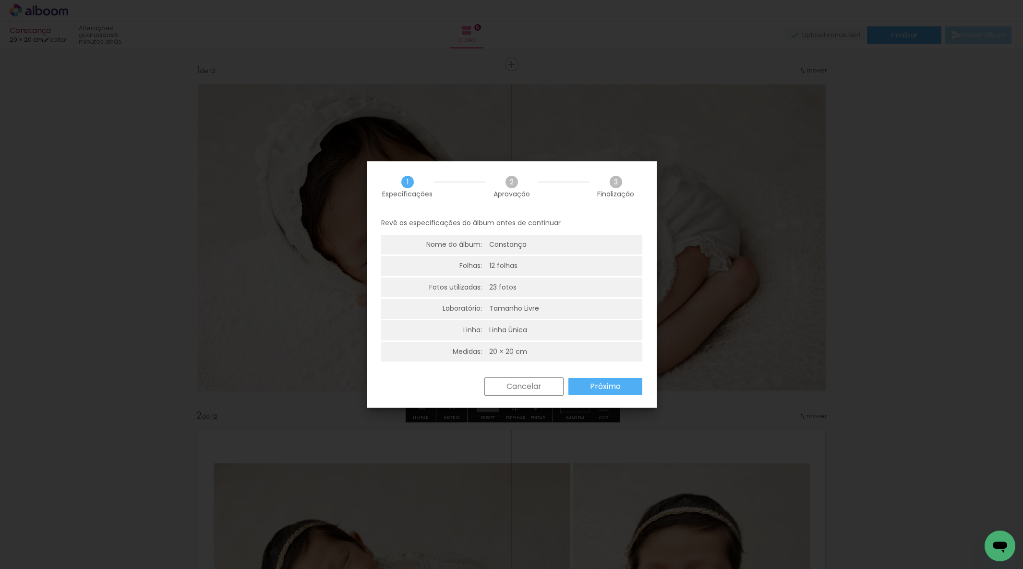
click at [582, 383] on paper-button "Próximo" at bounding box center [605, 386] width 74 height 17
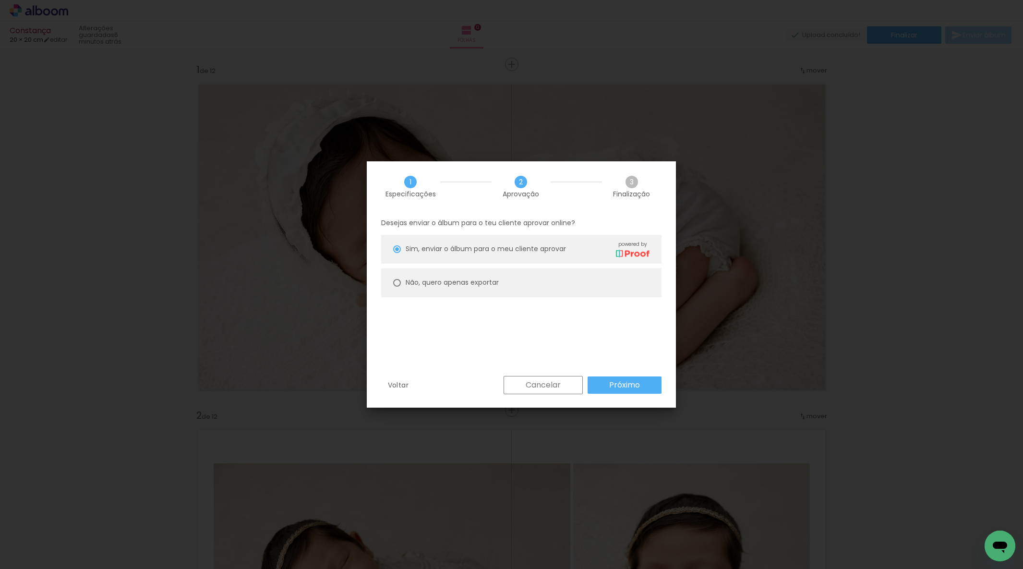
click at [0, 0] on slot "Próximo" at bounding box center [0, 0] width 0 height 0
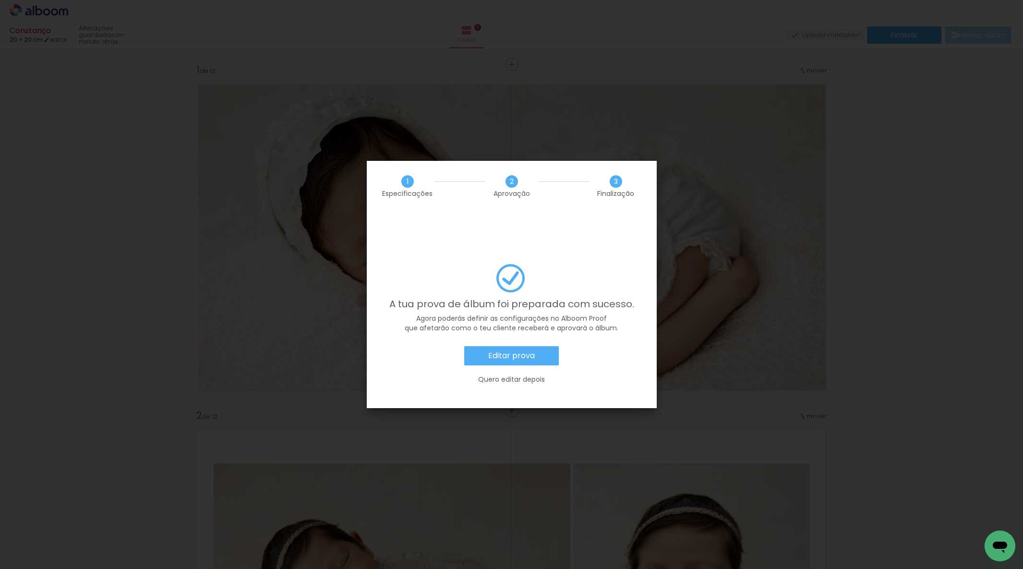
click at [0, 0] on slot "Editar prova" at bounding box center [0, 0] width 0 height 0
